Goal: Transaction & Acquisition: Subscribe to service/newsletter

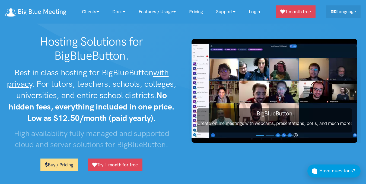
click at [65, 162] on link "Buy / Pricing" at bounding box center [58, 165] width 37 height 13
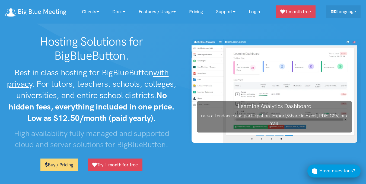
click at [329, 168] on div "Have questions?" at bounding box center [339, 171] width 41 height 7
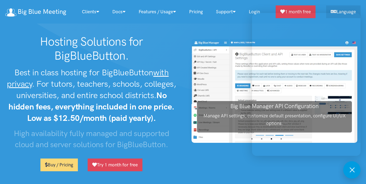
click at [236, 27] on section "Hosting Solutions for BigBlueButton. Best in class hosting for BigBlueButton wi…" at bounding box center [183, 105] width 366 height 210
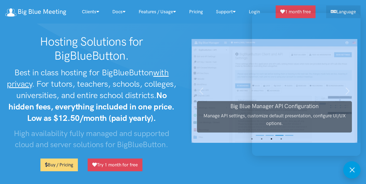
click at [236, 27] on section "Hosting Solutions for BigBlueButton. Best in class hosting for BigBlueButton wi…" at bounding box center [183, 105] width 366 height 210
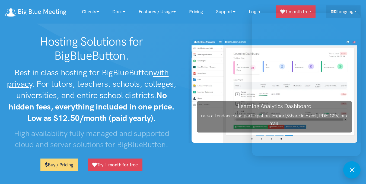
click at [236, 27] on section "Hosting Solutions for BigBlueButton. Best in class hosting for BigBlueButton wi…" at bounding box center [183, 105] width 366 height 210
